Goal: Task Accomplishment & Management: Manage account settings

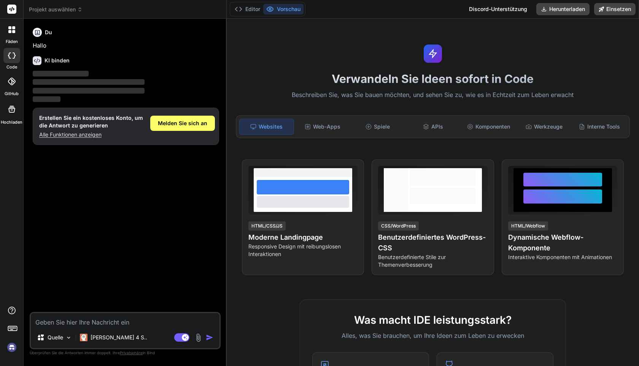
click at [14, 349] on img at bounding box center [11, 347] width 13 height 13
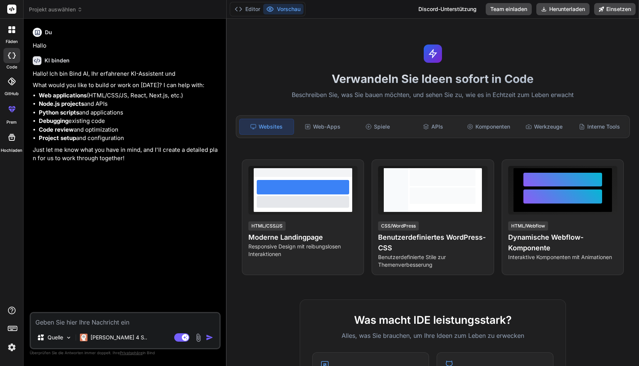
type textarea "x"
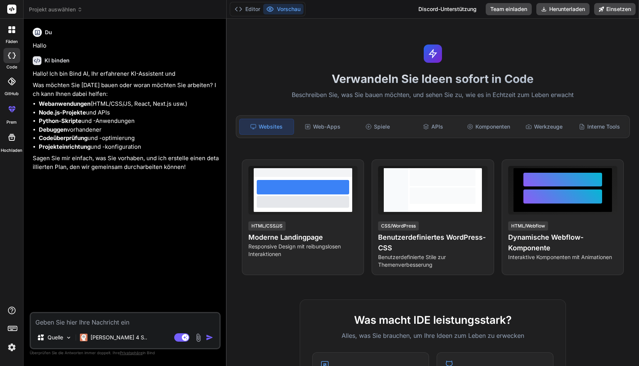
click at [11, 346] on img at bounding box center [11, 347] width 13 height 13
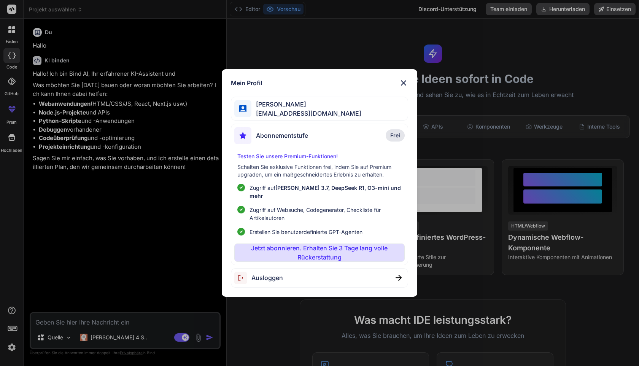
click at [302, 139] on font "Abonnementstufe" at bounding box center [282, 136] width 52 height 8
click at [7, 348] on div "Mein Profil Fabian Reiner flowgateai@gmail.com Abonnementstufe Frei Testen Sie …" at bounding box center [319, 183] width 639 height 366
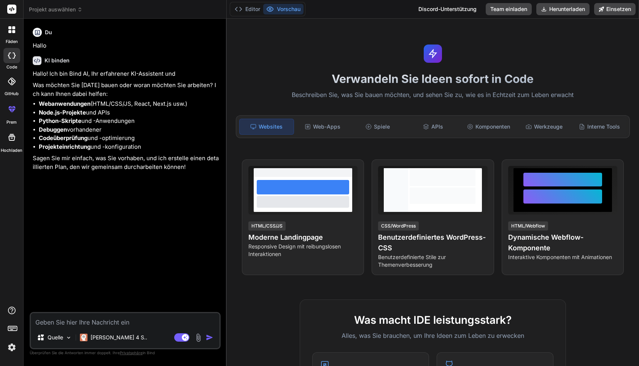
click at [7, 348] on img at bounding box center [11, 347] width 13 height 13
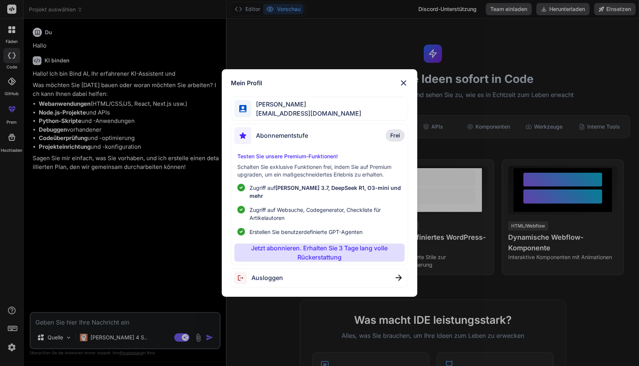
click at [305, 113] on span "[EMAIL_ADDRESS][DOMAIN_NAME]" at bounding box center [306, 113] width 110 height 9
click at [404, 87] on img at bounding box center [403, 82] width 9 height 9
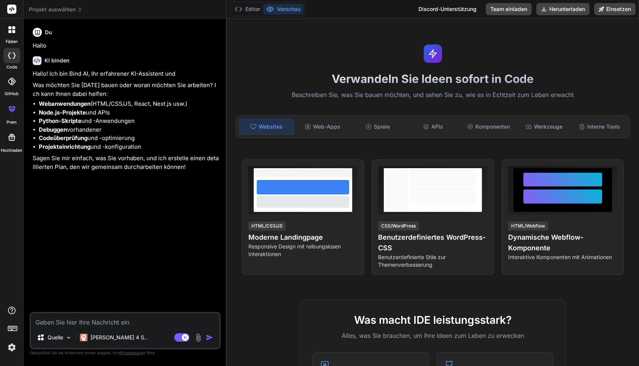
click at [12, 349] on img at bounding box center [11, 347] width 13 height 13
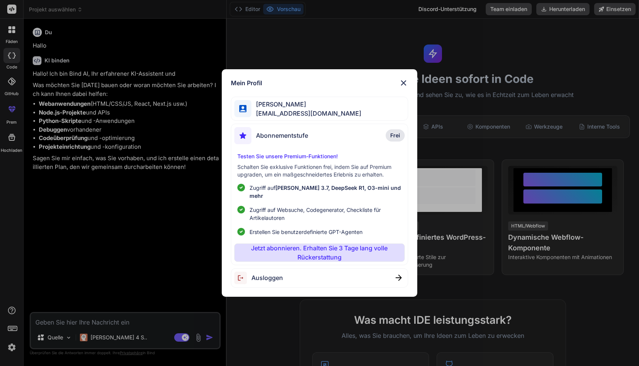
click at [395, 87] on div "Mein Profil" at bounding box center [319, 82] width 177 height 9
click at [403, 85] on img at bounding box center [403, 82] width 9 height 9
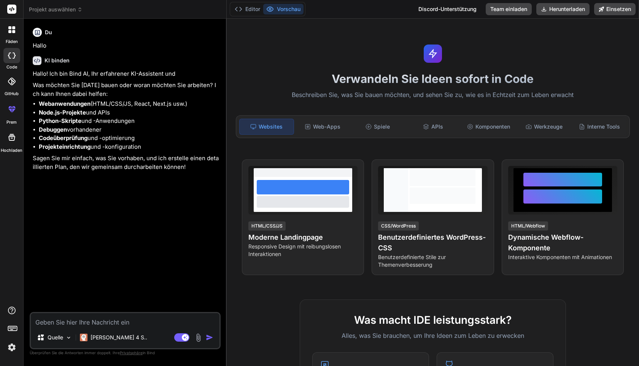
click at [14, 349] on img at bounding box center [11, 347] width 13 height 13
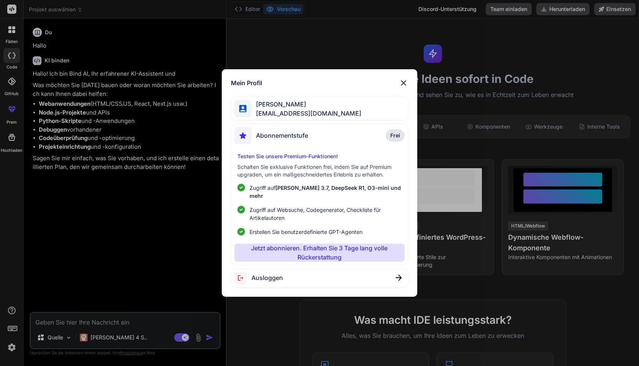
click at [14, 349] on div "Mein Profil Fabian Reiner flowgateai@gmail.com Abonnementstufe Frei Testen Sie …" at bounding box center [319, 183] width 639 height 366
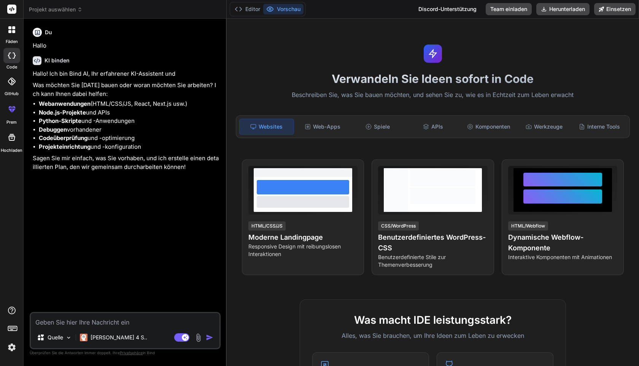
click at [11, 7] on rect at bounding box center [11, 9] width 9 height 9
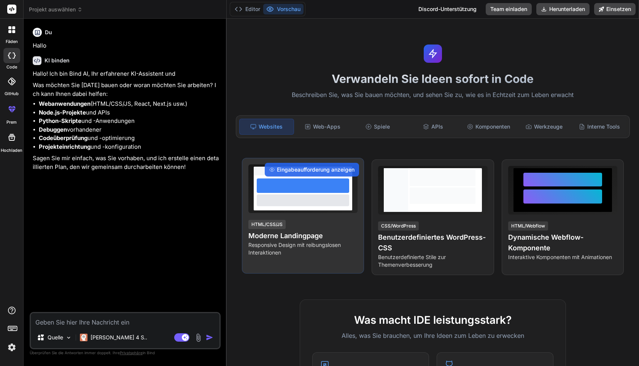
click at [308, 212] on div at bounding box center [302, 188] width 109 height 49
click at [307, 227] on div "HTML/CSS/JS Moderne Landingpage Responsive Design mit reibungslosen Interaktion…" at bounding box center [302, 237] width 109 height 37
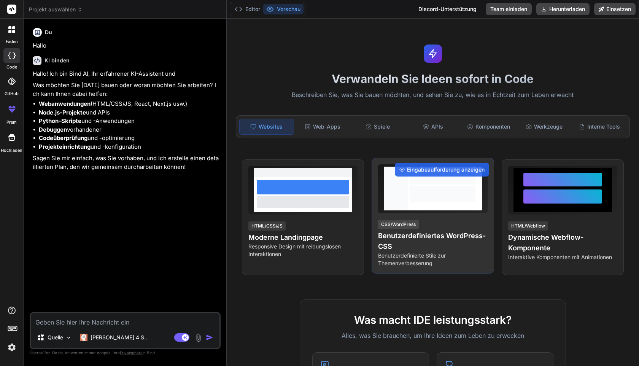
click at [444, 209] on div at bounding box center [442, 189] width 69 height 44
click at [444, 208] on div at bounding box center [442, 189] width 69 height 44
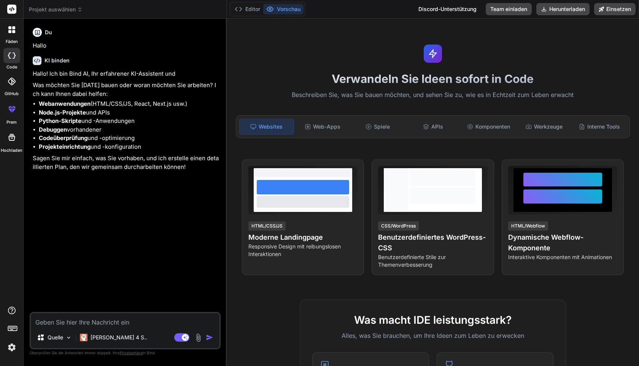
click at [101, 100] on li "Webanwendungen (HTML/CSS/JS, React, Next.js usw.)" at bounding box center [129, 104] width 180 height 9
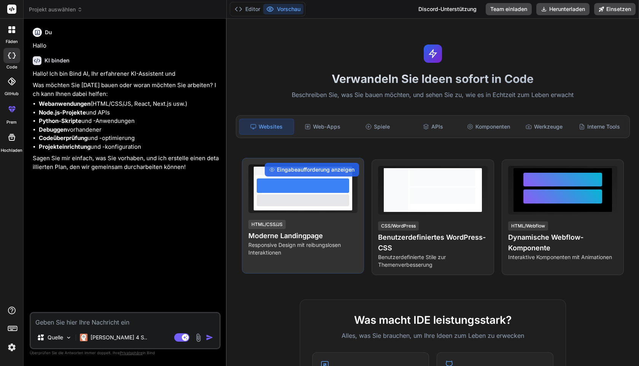
click at [304, 194] on div at bounding box center [303, 192] width 98 height 35
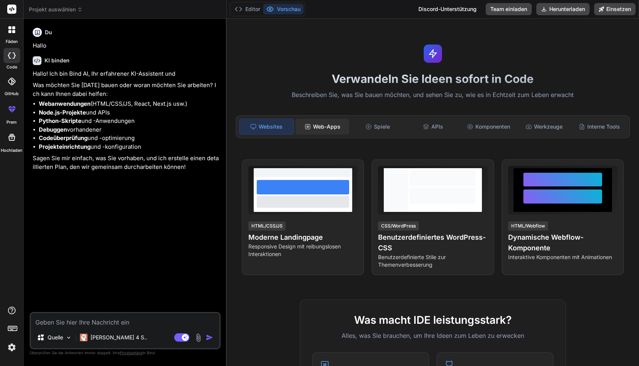
click at [323, 128] on font "Web-Apps" at bounding box center [326, 126] width 27 height 6
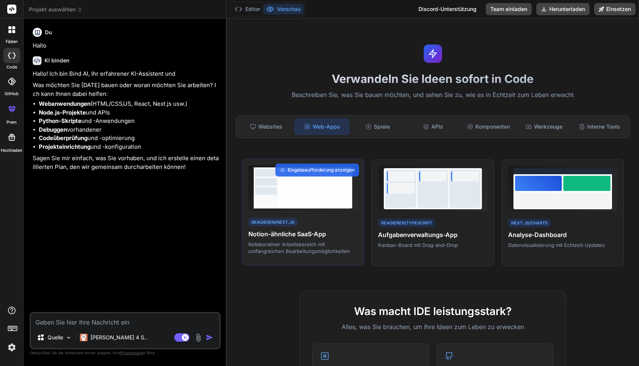
click at [306, 215] on div "Reagieren/Next.js Notion-ähnliche SaaS-App Kollaborativer Arbeitsbereich mit um…" at bounding box center [303, 212] width 122 height 107
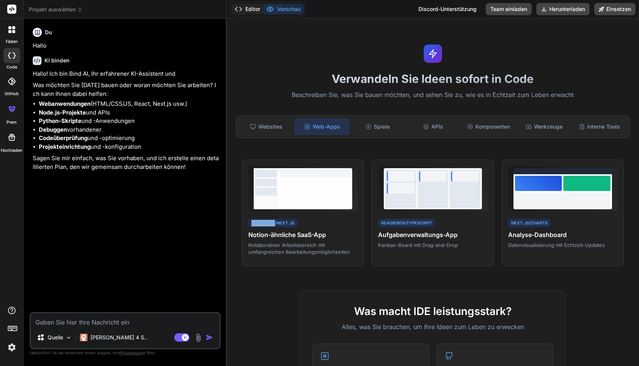
click at [249, 12] on font "Editor" at bounding box center [252, 9] width 15 height 6
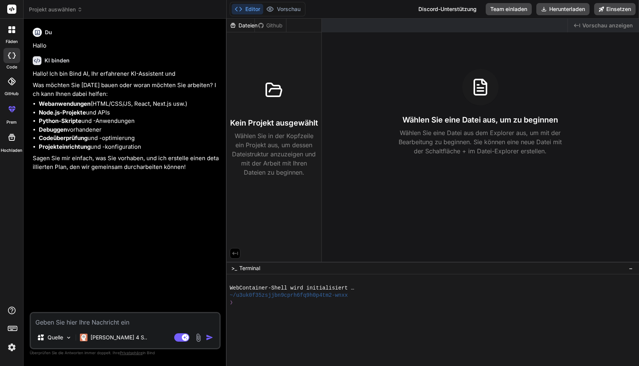
click at [269, 94] on icon at bounding box center [274, 90] width 18 height 18
click at [296, 14] on div "Editor Vorschau" at bounding box center [268, 9] width 76 height 14
click at [296, 10] on font "Vorschau" at bounding box center [289, 9] width 24 height 6
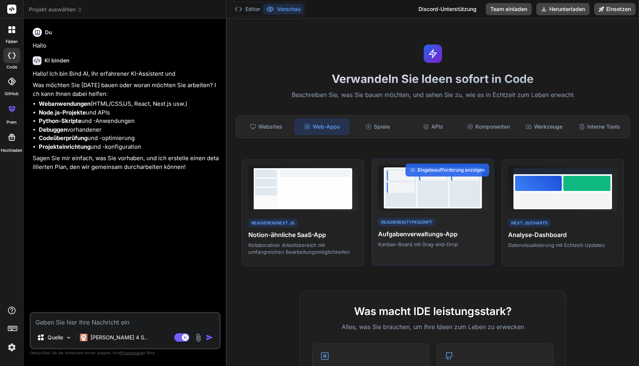
click at [445, 194] on div at bounding box center [432, 188] width 31 height 38
click at [462, 167] on font "Eingabeaufforderung anzeigen" at bounding box center [450, 170] width 67 height 6
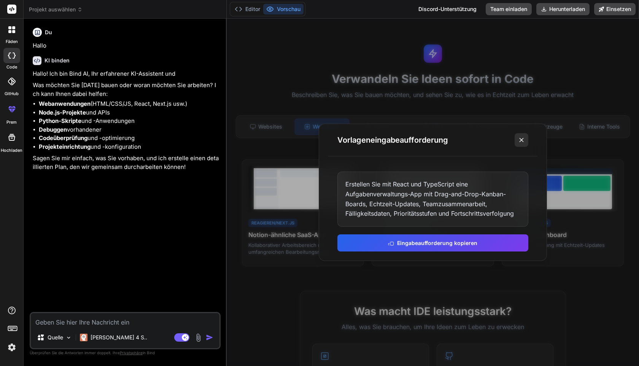
click at [518, 144] on button at bounding box center [521, 140] width 14 height 14
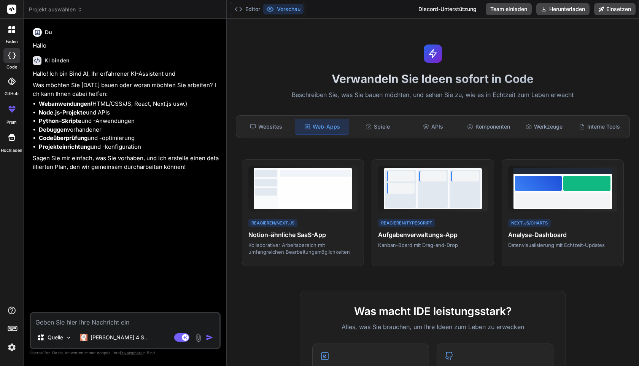
click at [13, 347] on img at bounding box center [11, 347] width 13 height 13
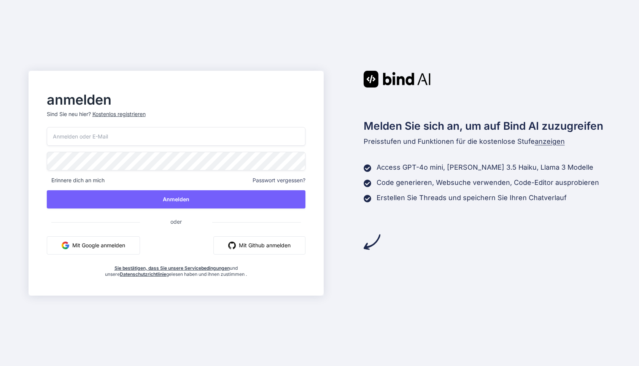
click at [120, 246] on font "Mit Google anmelden" at bounding box center [98, 245] width 53 height 6
click at [106, 247] on font "Mit Google anmelden" at bounding box center [98, 245] width 53 height 6
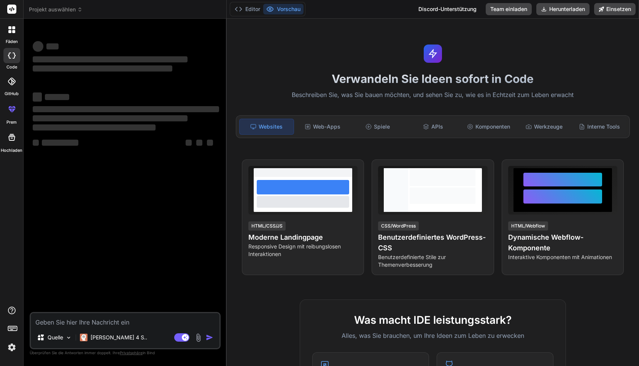
click at [81, 217] on div "‌ ‌ ‌ ‌ ‌ ‌ ‌ ‌ ‌ ‌ ‌ ‌ ‌ ‌" at bounding box center [125, 168] width 189 height 287
click at [11, 346] on img at bounding box center [11, 347] width 13 height 13
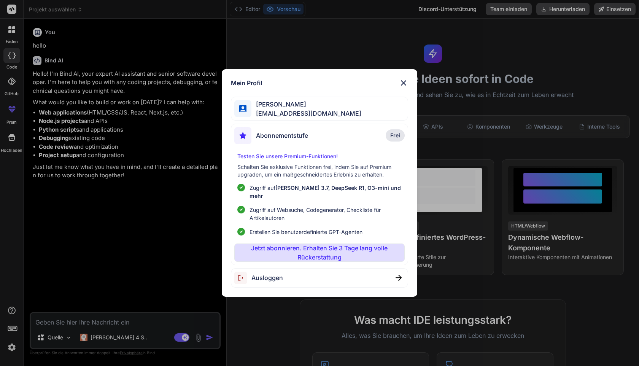
click at [327, 275] on div "Ausloggen" at bounding box center [319, 277] width 177 height 19
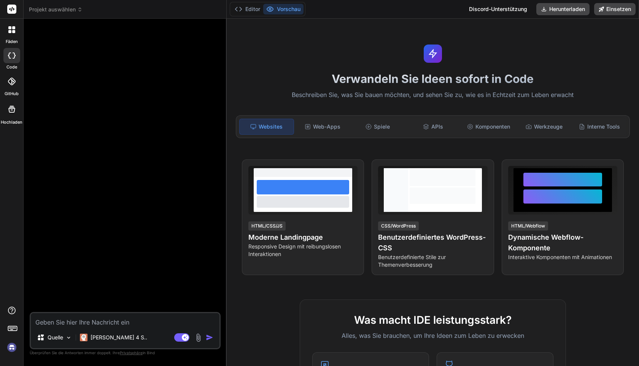
click at [8, 343] on img at bounding box center [11, 347] width 13 height 13
click at [15, 348] on img at bounding box center [11, 347] width 13 height 13
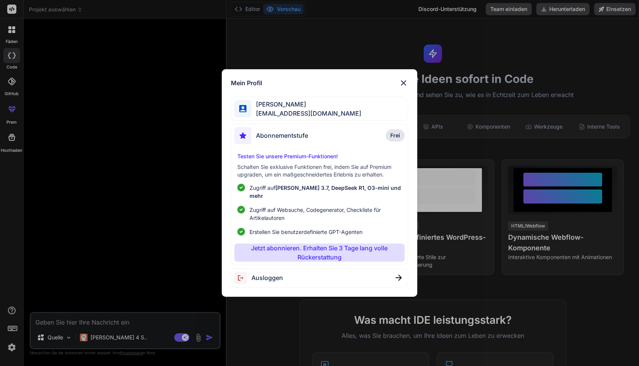
click at [331, 271] on div "Ausloggen" at bounding box center [319, 277] width 177 height 19
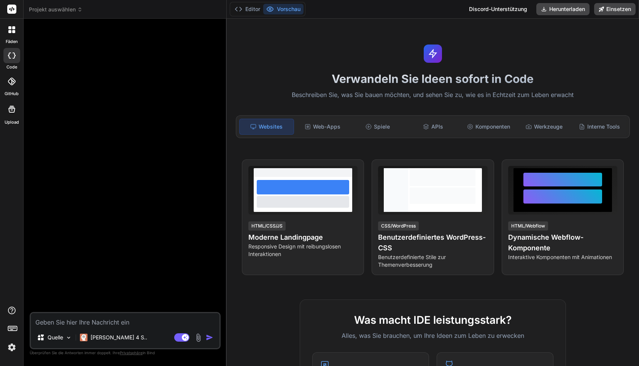
scroll to position [7, 0]
click at [13, 346] on img at bounding box center [11, 347] width 13 height 13
type textarea "x"
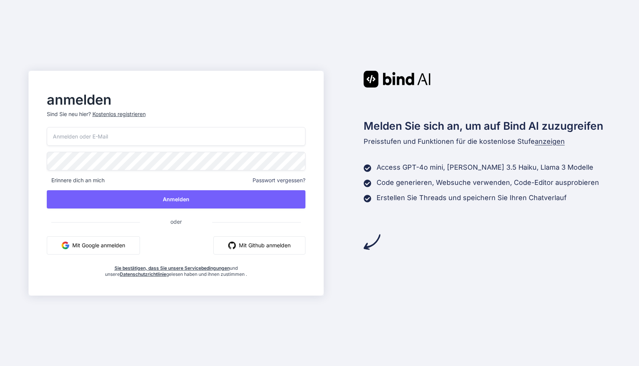
click at [135, 140] on input "email" at bounding box center [176, 136] width 259 height 19
click at [132, 139] on input "email" at bounding box center [176, 136] width 259 height 19
type input "flowgateai@gmail.com"
click at [116, 130] on input "[EMAIL_ADDRESS][DOMAIN_NAME]" at bounding box center [176, 136] width 259 height 19
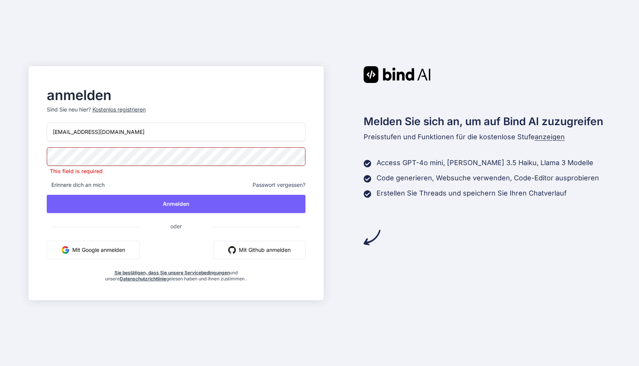
click at [116, 130] on input "[EMAIL_ADDRESS][DOMAIN_NAME]" at bounding box center [176, 131] width 259 height 19
click at [48, 133] on input "[EMAIL_ADDRESS][DOMAIN_NAME]" at bounding box center [176, 131] width 259 height 19
drag, startPoint x: 48, startPoint y: 133, endPoint x: 138, endPoint y: 133, distance: 90.9
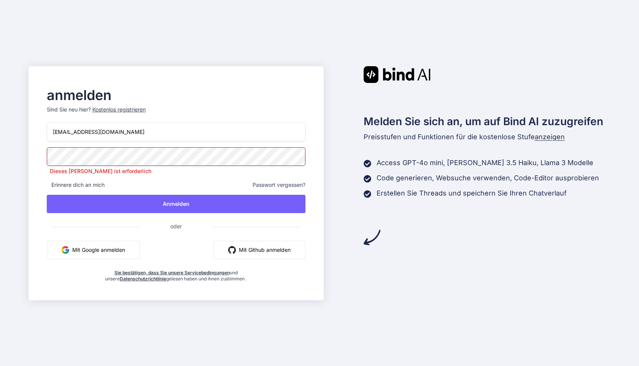
click at [138, 133] on input "[EMAIL_ADDRESS][DOMAIN_NAME]" at bounding box center [176, 131] width 259 height 19
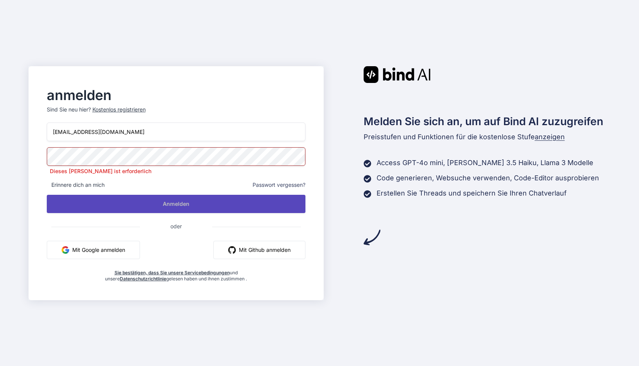
click at [119, 208] on div "flowgateai@gmail.com Dieses Feld ist erforderlich Erinnere dich an mich Passwor…" at bounding box center [176, 201] width 259 height 159
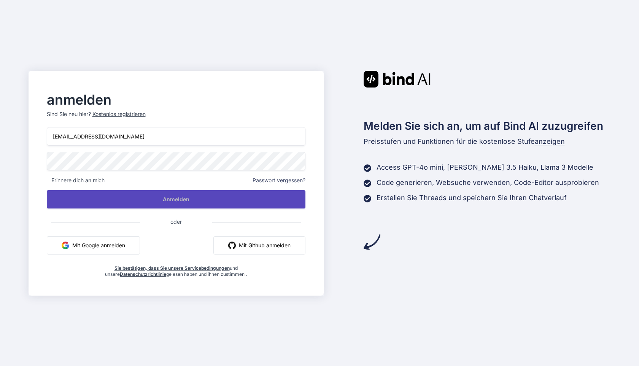
click at [127, 199] on button "Anmelden" at bounding box center [176, 199] width 259 height 18
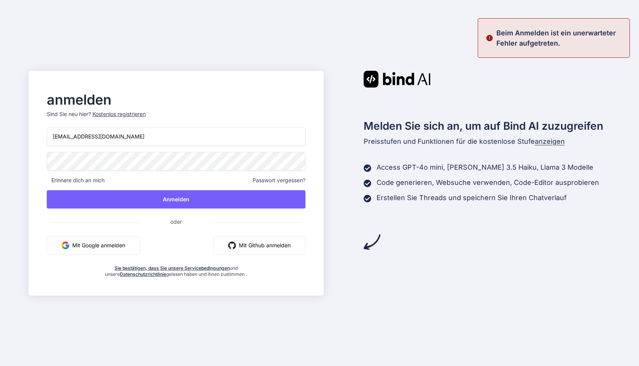
click at [269, 252] on button "Mit Github anmelden" at bounding box center [259, 245] width 92 height 18
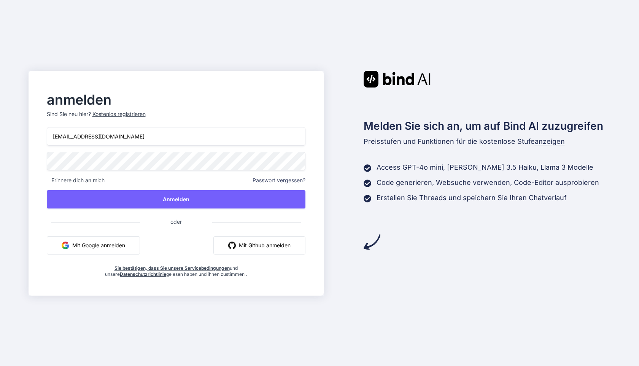
click at [123, 249] on button "Mit Google anmelden" at bounding box center [93, 245] width 93 height 18
click at [97, 250] on button "Mit Google anmelden" at bounding box center [93, 245] width 93 height 18
click at [170, 220] on font "oder" at bounding box center [175, 221] width 11 height 6
click at [122, 114] on font "Kostenlos registrieren" at bounding box center [118, 114] width 53 height 6
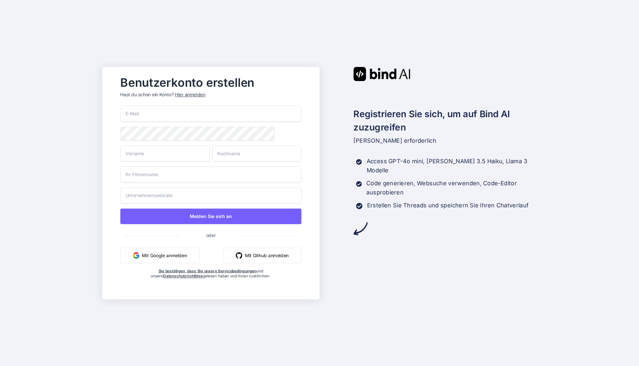
click at [144, 113] on input "email" at bounding box center [210, 114] width 181 height 16
type input "[EMAIL_ADDRESS][DOMAIN_NAME]"
click at [190, 158] on input "text" at bounding box center [164, 153] width 89 height 16
type input "Fabian"
click at [228, 150] on input "text" at bounding box center [256, 153] width 89 height 16
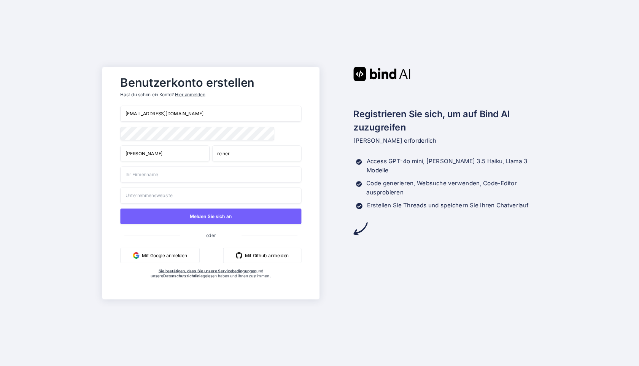
type input "reiner"
click at [190, 175] on input "text" at bounding box center [210, 174] width 181 height 16
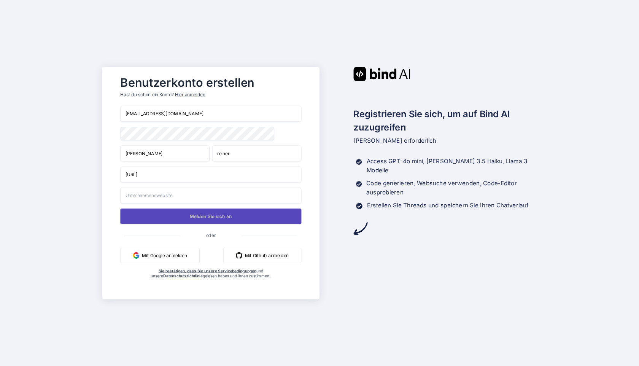
type input "Flowgate.ai"
click at [222, 216] on font "Melden Sie sich an" at bounding box center [211, 215] width 42 height 5
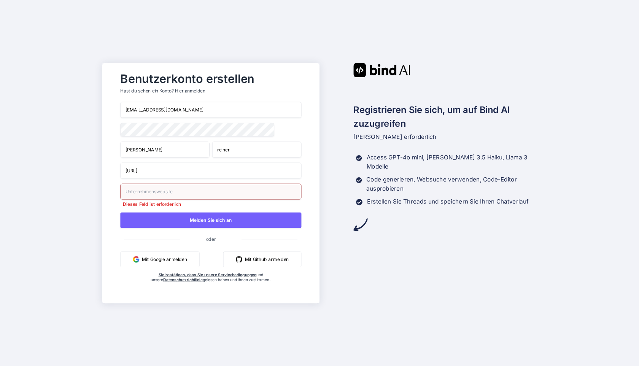
click at [195, 194] on input "text" at bounding box center [210, 191] width 181 height 16
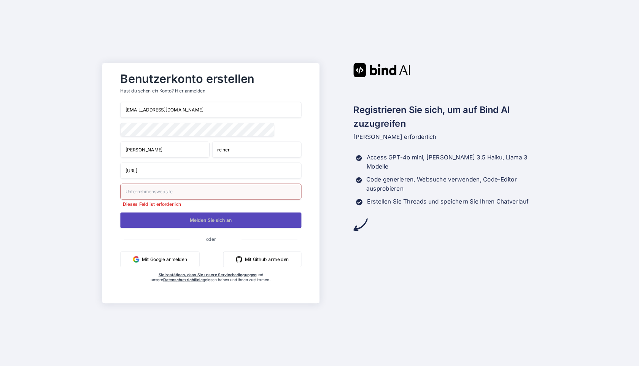
click at [187, 223] on button "Melden Sie sich an" at bounding box center [210, 220] width 181 height 16
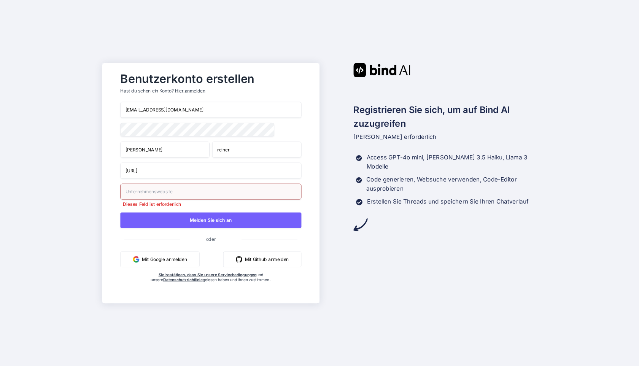
click at [185, 198] on input "text" at bounding box center [210, 191] width 181 height 16
click at [163, 187] on input "text" at bounding box center [210, 191] width 181 height 16
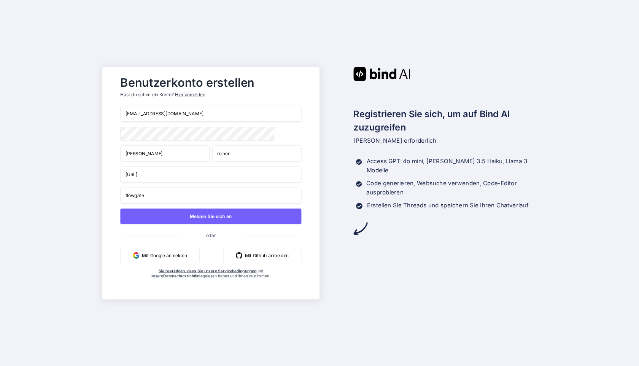
click at [163, 195] on input "flowgate" at bounding box center [210, 195] width 181 height 16
paste input "https://flowgate-ai.de/"
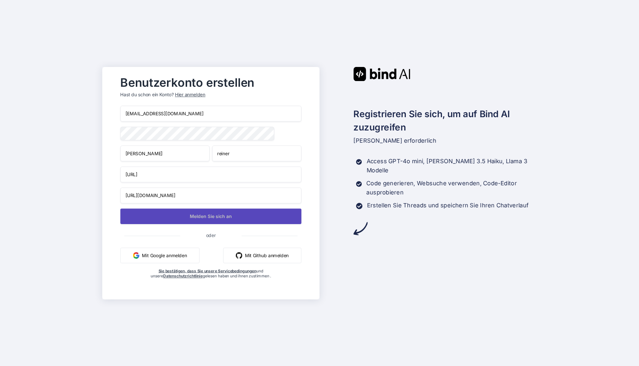
type input "https://flowgate-ai.de"
click at [198, 214] on font "Melden Sie sich an" at bounding box center [211, 216] width 42 height 7
click at [212, 217] on font "Melden Sie sich an" at bounding box center [211, 215] width 42 height 5
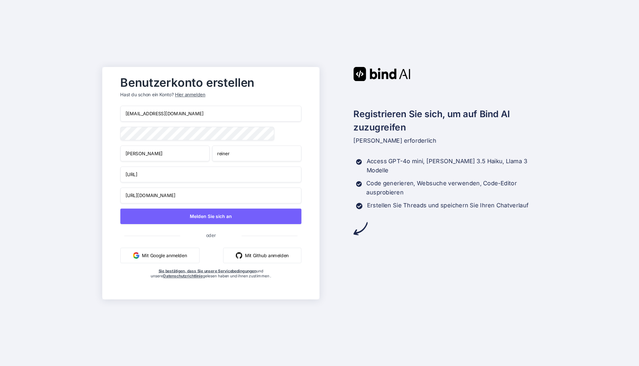
drag, startPoint x: 189, startPoint y: 201, endPoint x: 92, endPoint y: 206, distance: 97.9
click at [92, 206] on div "Benutzerkonto erstellen Hast du schon ein Konto? Hier anmelden flowgateai@gmail…" at bounding box center [319, 183] width 639 height 366
click at [200, 195] on input "https://flowgate-ai.de" at bounding box center [210, 195] width 181 height 16
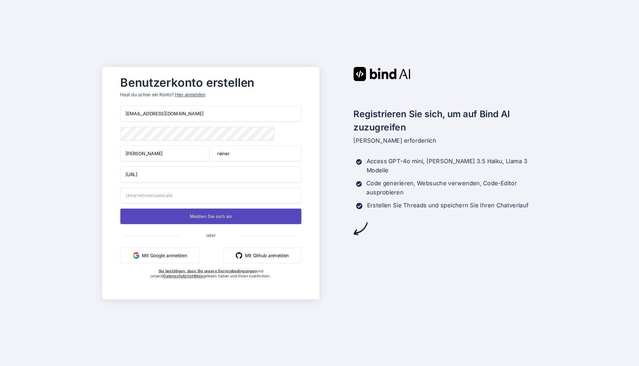
click at [218, 222] on button "Melden Sie sich an" at bounding box center [210, 216] width 181 height 16
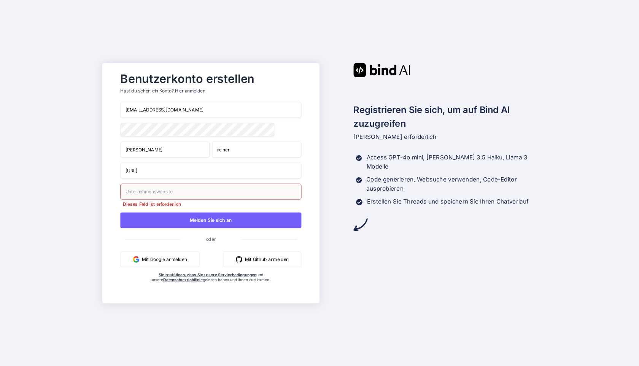
click at [207, 196] on input "text" at bounding box center [210, 191] width 181 height 16
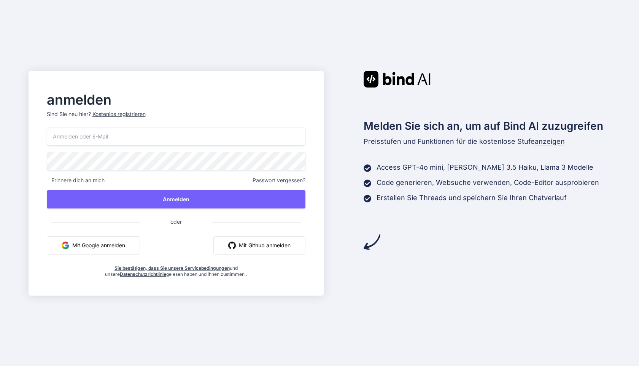
click at [281, 182] on font "Passwort vergessen?" at bounding box center [278, 180] width 53 height 6
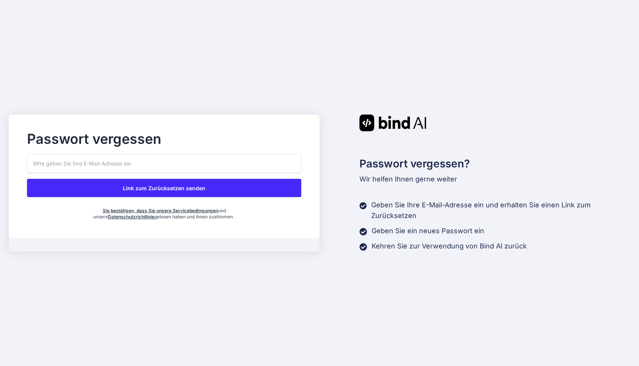
click at [155, 166] on input "email" at bounding box center [164, 163] width 274 height 19
type input "[EMAIL_ADDRESS][DOMAIN_NAME]"
click at [175, 192] on button "Link zum Zurücksetzen senden" at bounding box center [164, 188] width 274 height 18
click at [182, 186] on font "Link zum Zurücksetzen senden" at bounding box center [164, 188] width 83 height 6
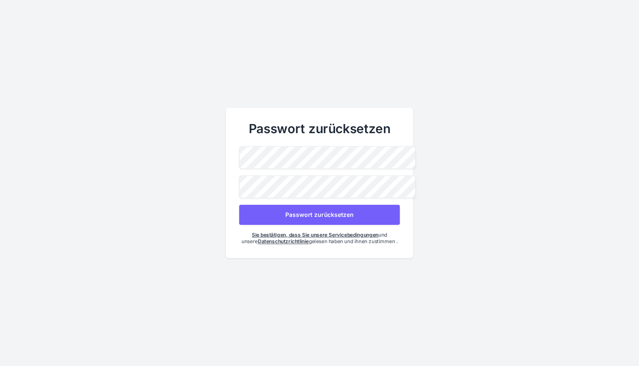
click at [311, 218] on button "Passwort zurücksetzen" at bounding box center [319, 215] width 160 height 20
click at [357, 210] on button "Passwort zurücksetzen" at bounding box center [319, 215] width 160 height 20
click at [317, 211] on font "Passwort zurücksetzen" at bounding box center [319, 214] width 68 height 7
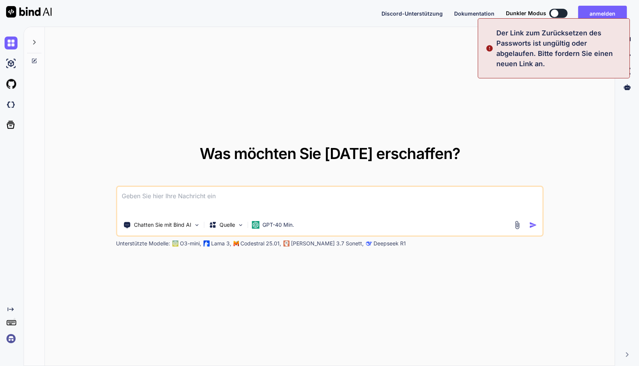
click at [7, 338] on img at bounding box center [11, 338] width 13 height 13
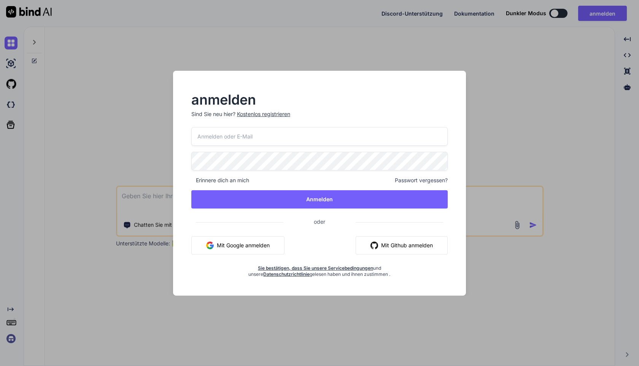
click at [253, 139] on input "email" at bounding box center [319, 136] width 256 height 19
type input "[EMAIL_ADDRESS][DOMAIN_NAME]"
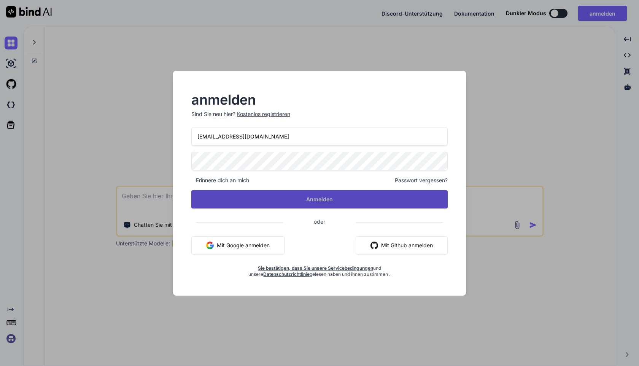
click at [294, 197] on button "Anmelden" at bounding box center [319, 199] width 256 height 18
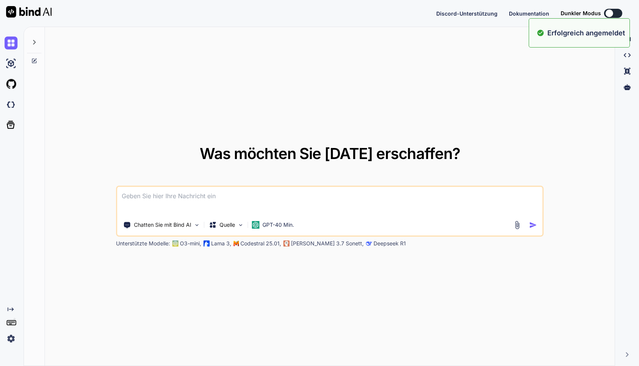
click at [11, 340] on img at bounding box center [11, 338] width 13 height 13
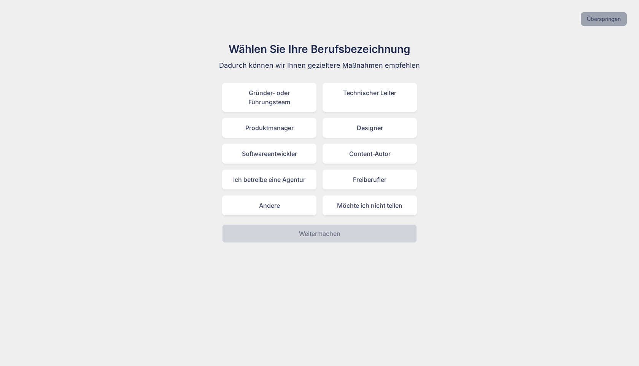
click at [606, 20] on font "Überspringen" at bounding box center [604, 19] width 34 height 6
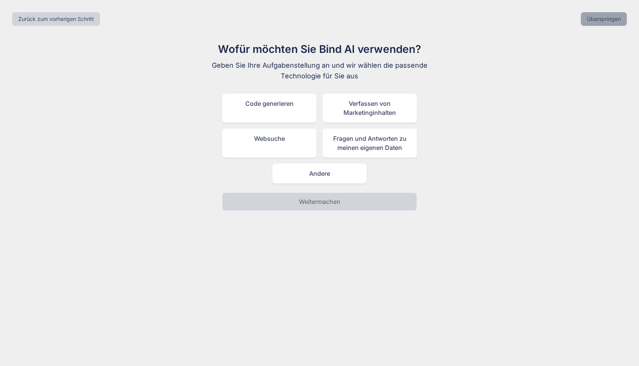
click at [606, 20] on font "Überspringen" at bounding box center [604, 19] width 34 height 6
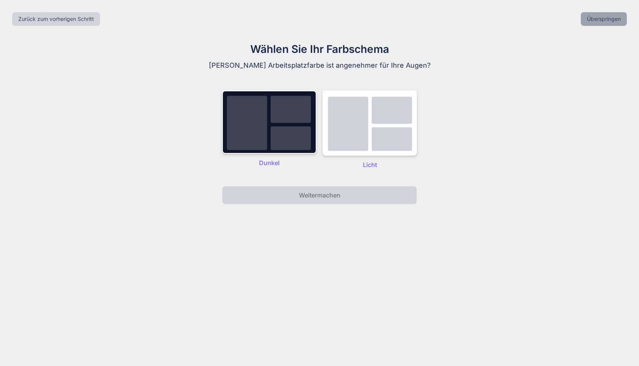
click at [606, 20] on font "Überspringen" at bounding box center [604, 19] width 34 height 6
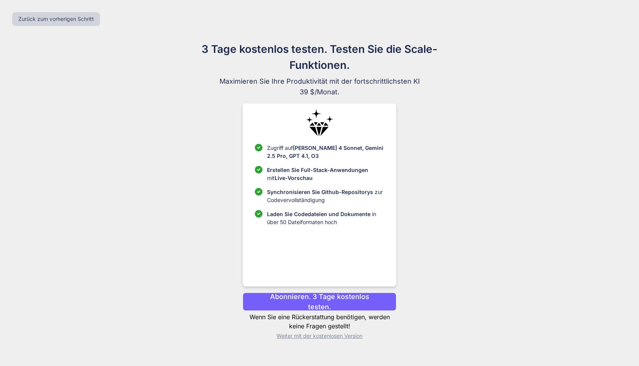
click at [302, 335] on font "Weiter mit der kostenlosen Version" at bounding box center [319, 335] width 86 height 6
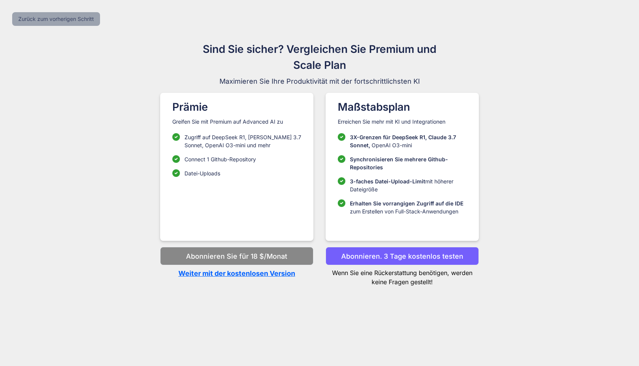
click at [44, 15] on button "Zurück zum vorherigen Schritt" at bounding box center [56, 19] width 88 height 14
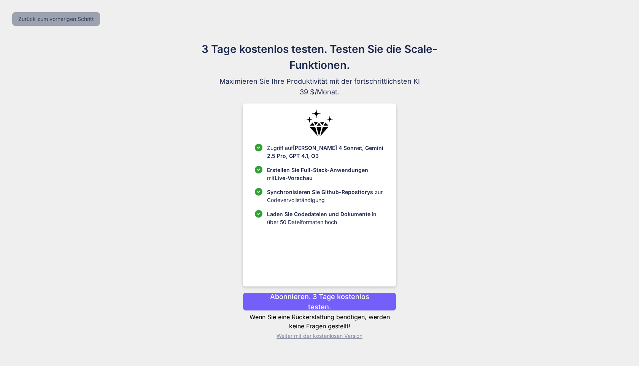
click at [44, 15] on button "Zurück zum vorherigen Schritt" at bounding box center [56, 19] width 88 height 14
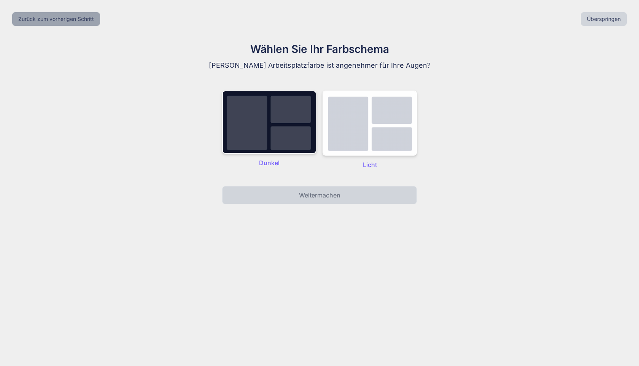
click at [44, 15] on button "Zurück zum vorherigen Schritt" at bounding box center [56, 19] width 88 height 14
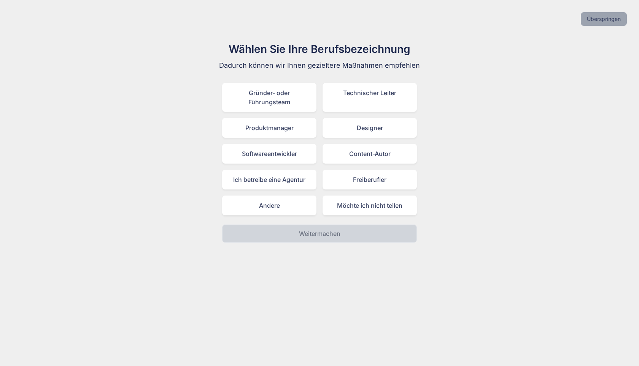
click at [609, 21] on font "Überspringen" at bounding box center [604, 19] width 34 height 6
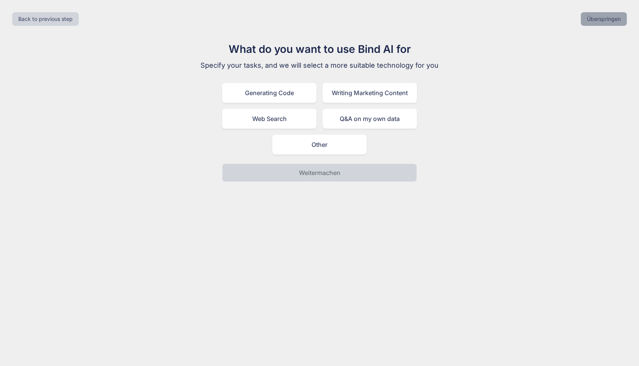
click at [609, 21] on font "Überspringen" at bounding box center [604, 19] width 34 height 6
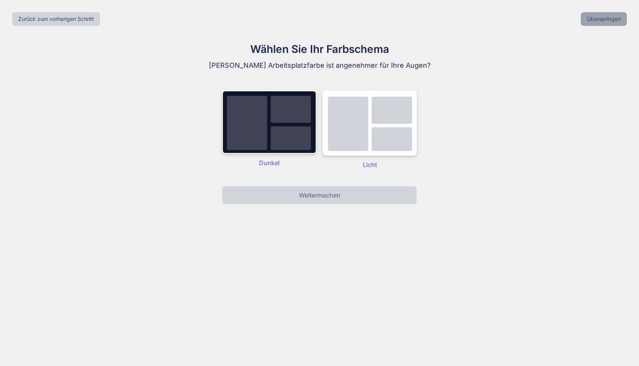
click at [609, 21] on font "Überspringen" at bounding box center [604, 19] width 34 height 6
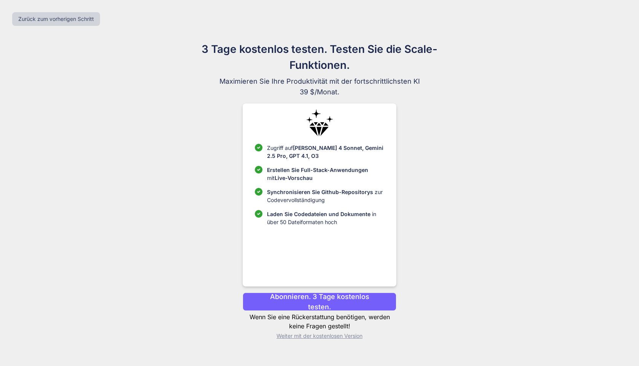
click at [341, 338] on font "Weiter mit der kostenlosen Version" at bounding box center [319, 335] width 86 height 6
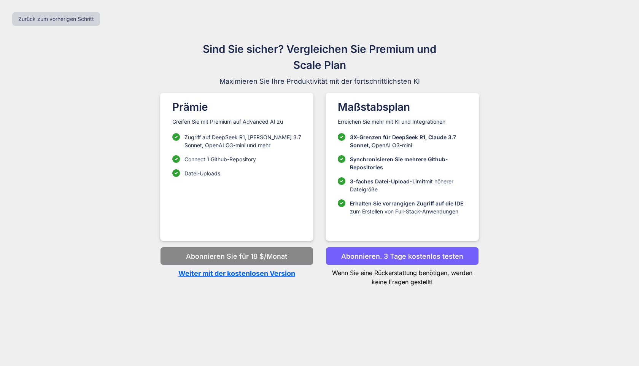
click at [286, 276] on font "Weiter mit der kostenlosen Version" at bounding box center [236, 273] width 117 height 8
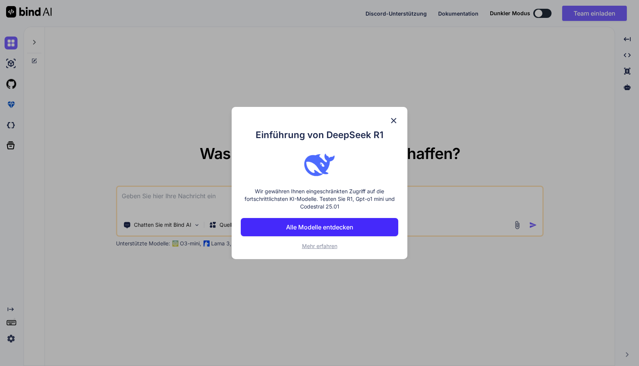
click at [399, 118] on div "Einführung von DeepSeek R1 Wir gewähren Ihnen eingeschränkten Zugriff auf die f…" at bounding box center [320, 183] width 176 height 152
click at [395, 119] on img at bounding box center [393, 120] width 9 height 9
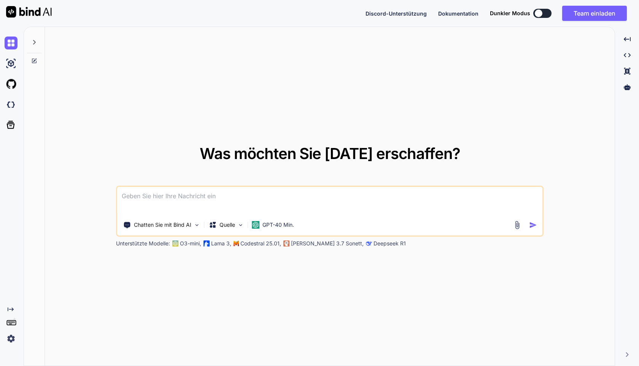
click at [16, 337] on img at bounding box center [11, 338] width 13 height 13
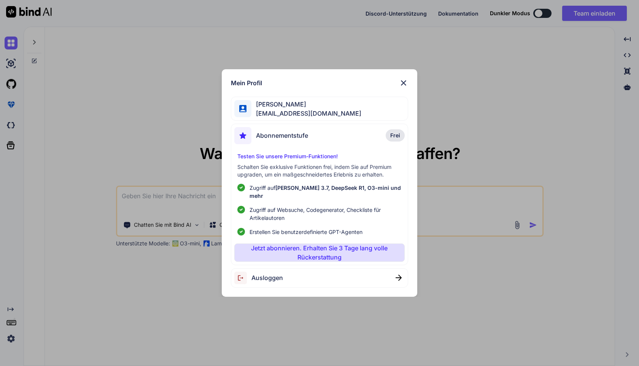
type textarea "x"
click at [403, 83] on img at bounding box center [403, 82] width 9 height 9
